Goal: Information Seeking & Learning: Find specific fact

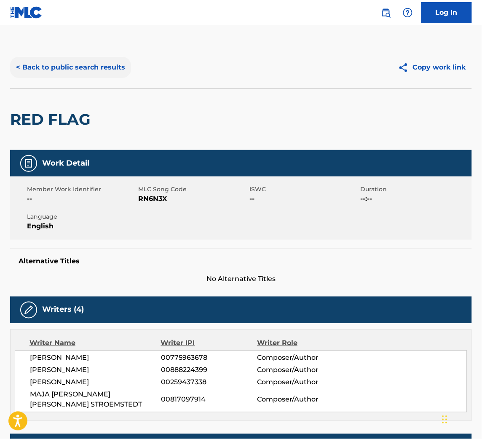
click at [100, 58] on button "< Back to public search results" at bounding box center [70, 67] width 121 height 21
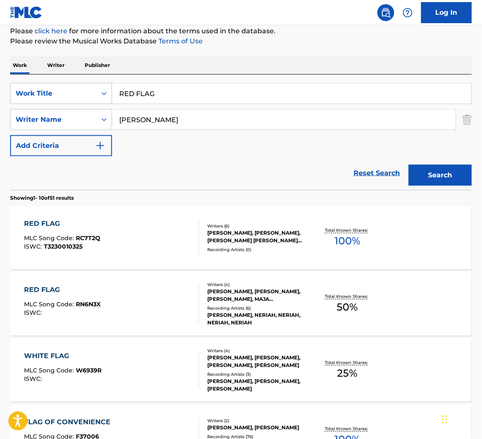
drag, startPoint x: 208, startPoint y: 94, endPoint x: -1, endPoint y: 89, distance: 208.7
click at [0, 89] on html "Accessibility Screen-Reader Guide, Feedback, and Issue Reporting | New window 0…" at bounding box center [241, 114] width 482 height 439
paste input "Zero Gravity"
type input "Zero Gravity"
drag, startPoint x: 157, startPoint y: 121, endPoint x: 0, endPoint y: 98, distance: 158.5
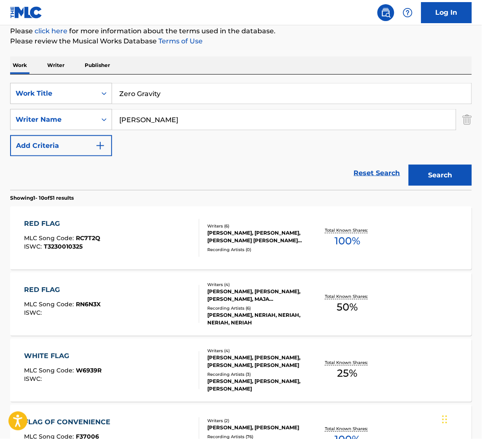
click at [0, 98] on div "The MLC Public Work Search The accuracy and completeness of The MLC's data is d…" at bounding box center [241, 425] width 482 height 967
type input "MAGDALENIC"
click at [409, 165] on button "Search" at bounding box center [440, 175] width 63 height 21
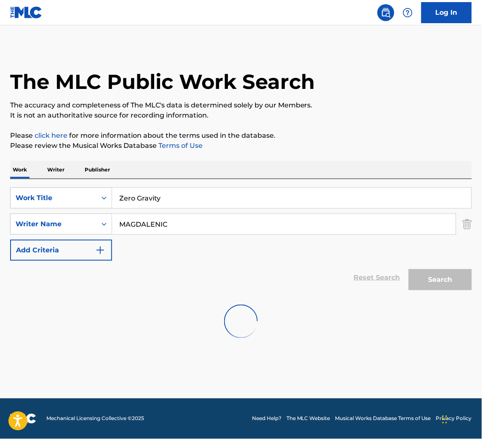
scroll to position [0, 0]
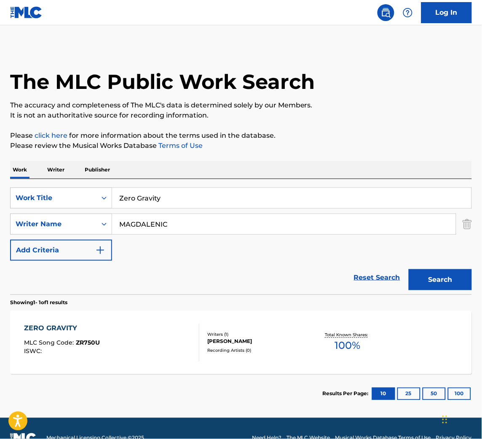
click at [183, 341] on div "ZERO GRAVITY MLC Song Code : ZR750U ISWC :" at bounding box center [111, 343] width 175 height 38
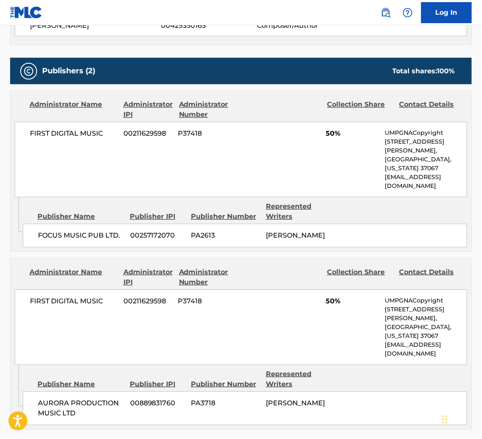
scroll to position [337, 0]
